Goal: Check status: Check status

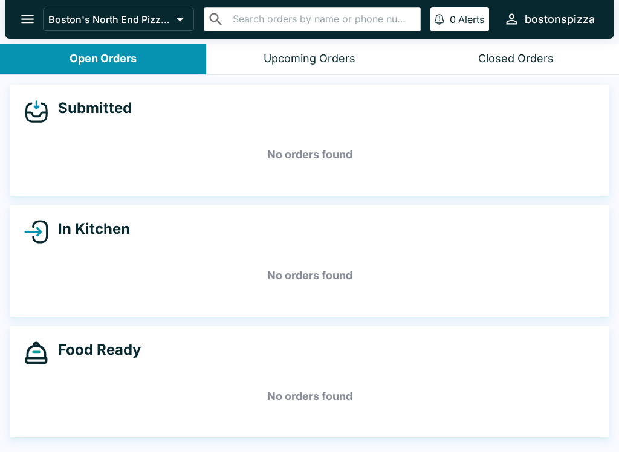
scroll to position [2, 0]
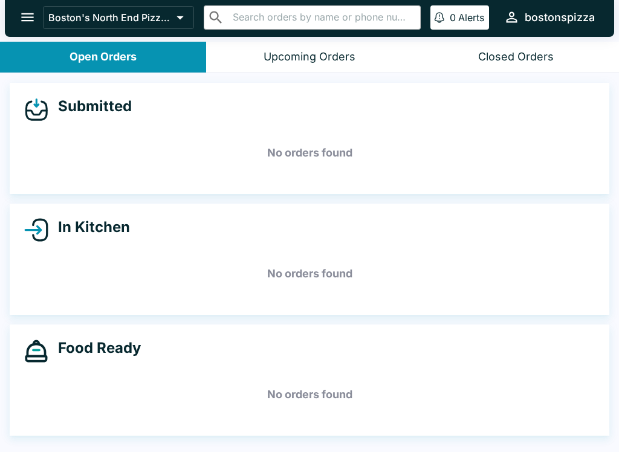
click at [515, 51] on div "Closed Orders" at bounding box center [516, 57] width 76 height 14
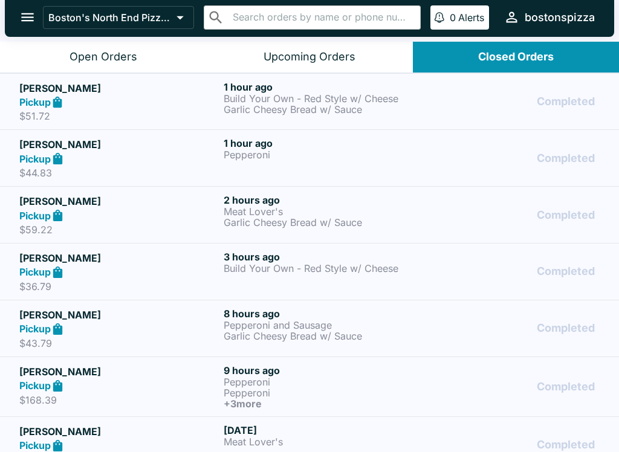
click at [71, 168] on p "$44.83" at bounding box center [119, 173] width 200 height 12
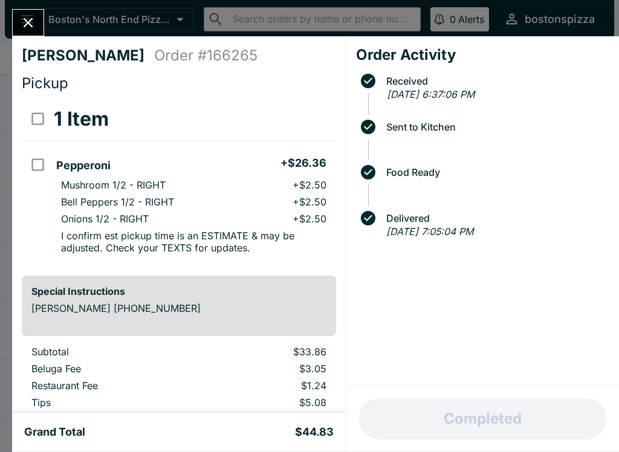
click at [49, 158] on input "orders table" at bounding box center [37, 164] width 27 height 27
checkbox input "true"
click at [19, 37] on div "[PERSON_NAME] Order # 166265 Pickup 1 Item Refund Pepperoni + $26.36 Mushroom 1…" at bounding box center [179, 224] width 334 height 377
click at [21, 37] on div "[PERSON_NAME] Order # 166265 Pickup 1 Item Refund Pepperoni + $26.36 Mushroom 1…" at bounding box center [179, 224] width 334 height 377
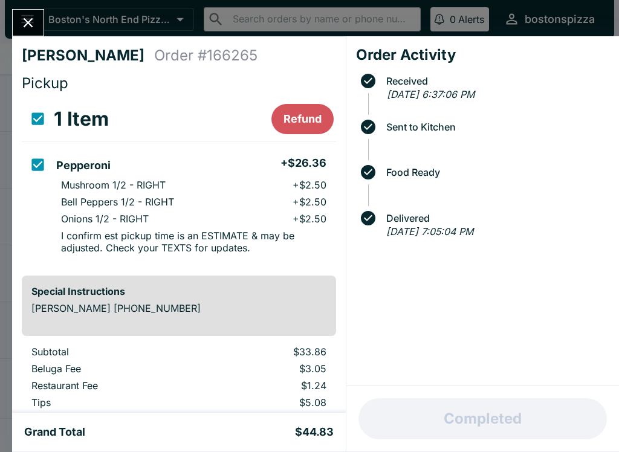
click at [36, 30] on icon "Close" at bounding box center [28, 23] width 16 height 16
